Goal: Transaction & Acquisition: Book appointment/travel/reservation

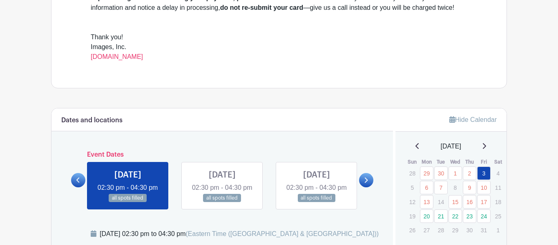
scroll to position [334, 0]
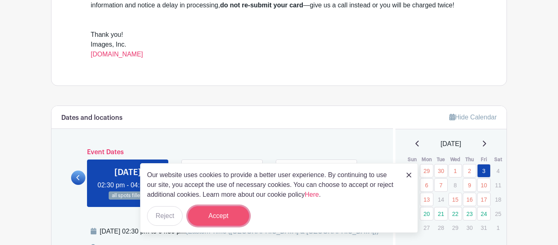
click at [211, 220] on button "Accept" at bounding box center [218, 216] width 61 height 20
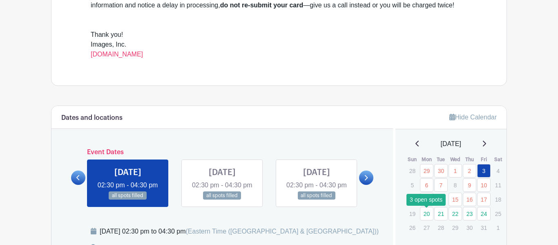
click at [429, 218] on link "20" at bounding box center [426, 213] width 13 height 13
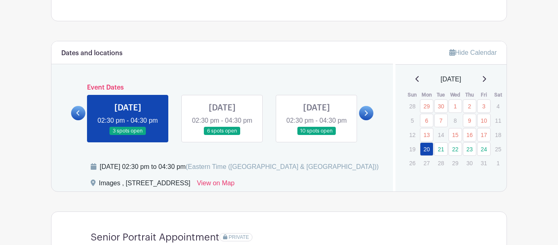
scroll to position [401, 0]
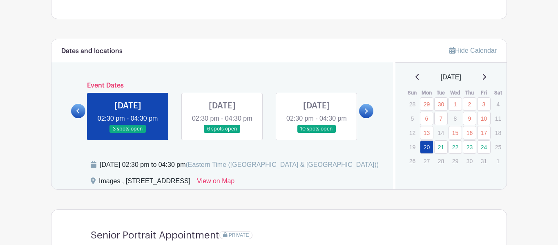
click at [316, 133] on link at bounding box center [316, 133] width 0 height 0
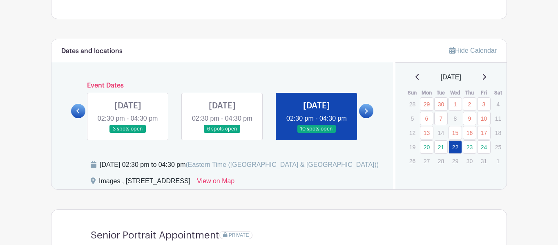
click at [128, 133] on link at bounding box center [128, 133] width 0 height 0
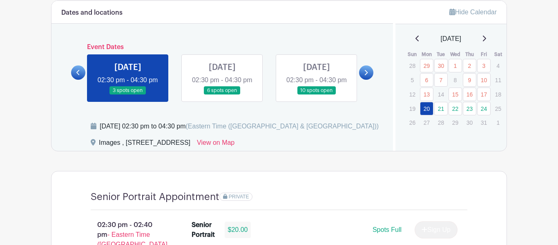
scroll to position [416, 0]
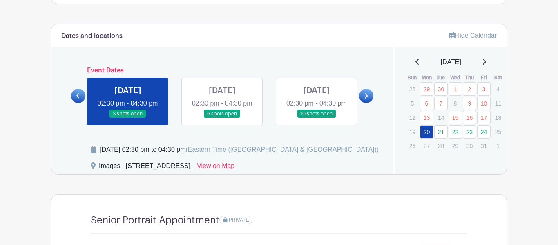
click at [222, 118] on link at bounding box center [222, 118] width 0 height 0
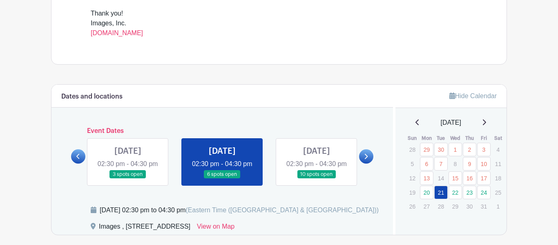
scroll to position [378, 0]
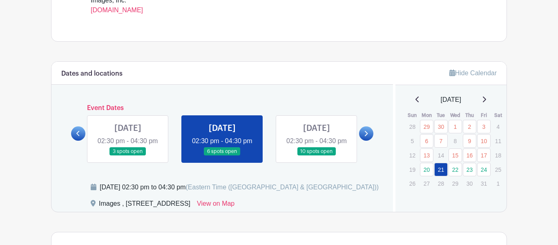
click at [316, 156] on link at bounding box center [316, 156] width 0 height 0
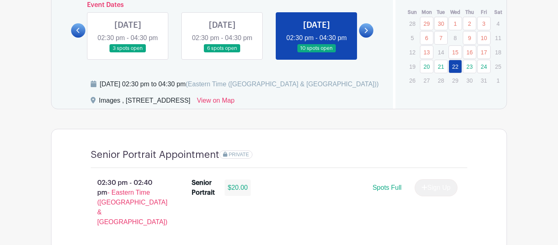
scroll to position [480, 0]
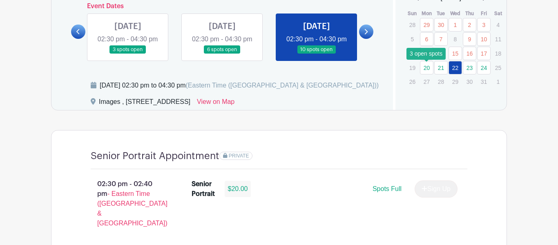
click at [430, 69] on link "20" at bounding box center [426, 67] width 13 height 13
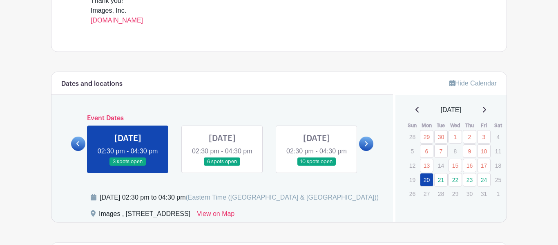
scroll to position [382, 0]
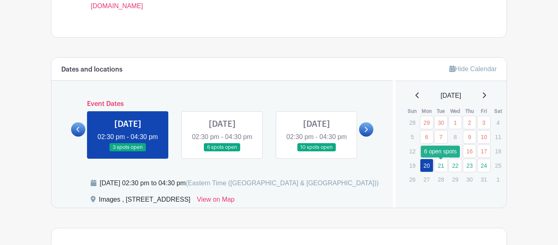
click at [436, 165] on link "21" at bounding box center [440, 164] width 13 height 13
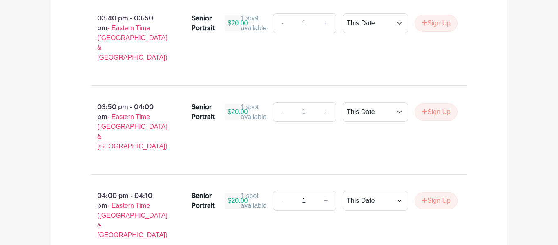
scroll to position [1268, 0]
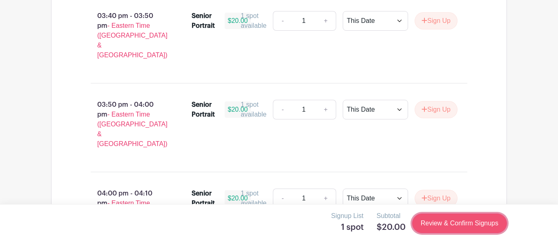
click at [466, 220] on link "Review & Confirm Signups" at bounding box center [459, 223] width 95 height 20
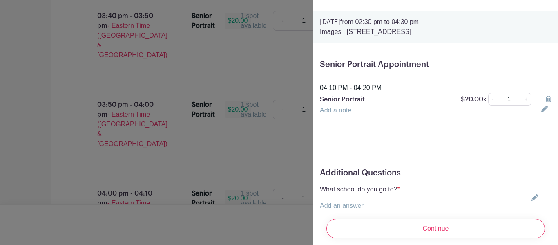
scroll to position [24, 0]
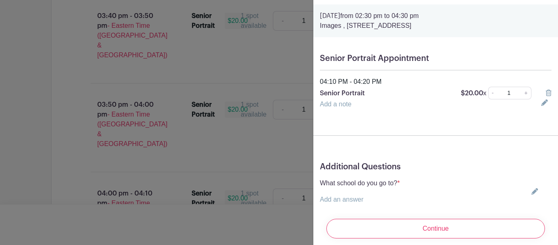
click at [365, 194] on p "Add an answer" at bounding box center [360, 199] width 80 height 10
click at [537, 191] on icon at bounding box center [534, 191] width 7 height 7
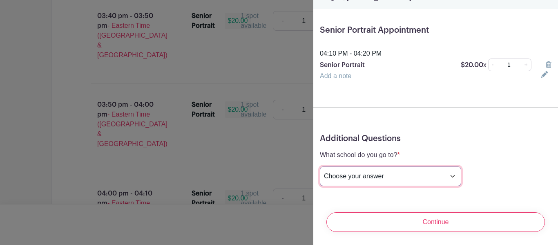
click at [414, 171] on select "Choose your answer [GEOGRAPHIC_DATA] High [PERSON_NAME] High [PERSON_NAME] High…" at bounding box center [390, 176] width 141 height 20
select select "3938"
click at [320, 166] on select "Choose your answer [GEOGRAPHIC_DATA] High [PERSON_NAME] High [PERSON_NAME] High…" at bounding box center [390, 176] width 141 height 20
click at [398, 181] on select "Choose your answer [GEOGRAPHIC_DATA] High [PERSON_NAME] High [PERSON_NAME] High…" at bounding box center [390, 176] width 141 height 20
click at [320, 166] on select "Choose your answer [GEOGRAPHIC_DATA] High [PERSON_NAME] High [PERSON_NAME] High…" at bounding box center [390, 176] width 141 height 20
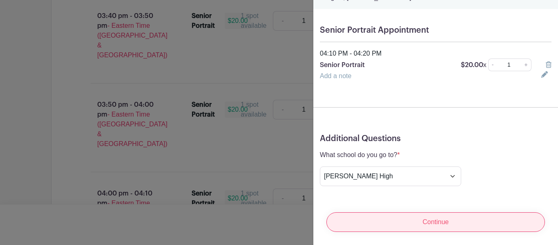
click at [413, 217] on input "Continue" at bounding box center [435, 222] width 218 height 20
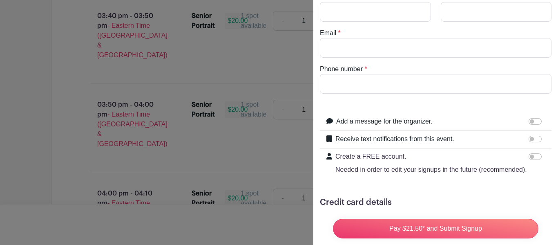
scroll to position [0, 0]
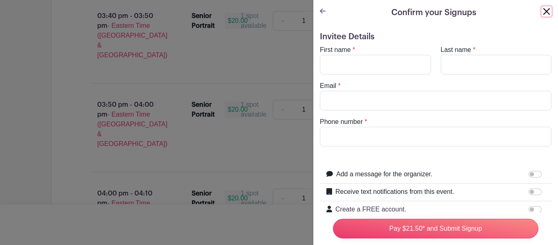
click at [547, 9] on button "Close" at bounding box center [546, 12] width 10 height 10
